Goal: Task Accomplishment & Management: Manage account settings

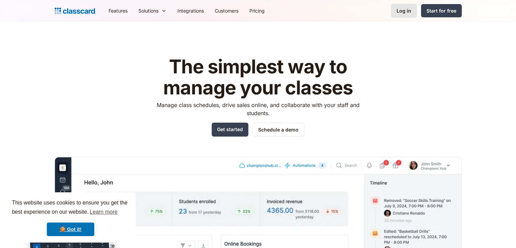
click at [405, 9] on div "Log in" at bounding box center [403, 10] width 15 height 7
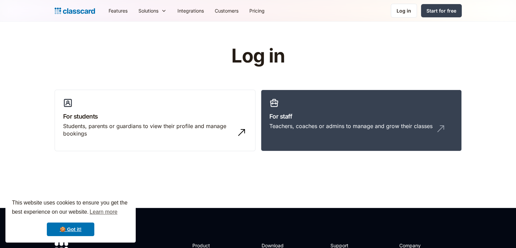
drag, startPoint x: 0, startPoint y: 0, endPoint x: 375, endPoint y: 46, distance: 377.8
drag, startPoint x: 375, startPoint y: 46, endPoint x: 313, endPoint y: 122, distance: 97.9
click at [313, 122] on link "For staff Teachers, coaches or admins to manage and grow their classes" at bounding box center [361, 121] width 201 height 62
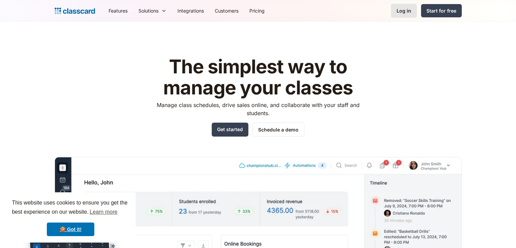
click at [404, 11] on div "Log in" at bounding box center [403, 10] width 15 height 7
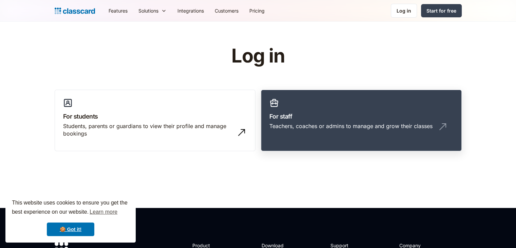
click at [324, 111] on link "For staff Teachers, coaches or admins to manage and grow their classes" at bounding box center [361, 121] width 201 height 62
